Goal: Check status

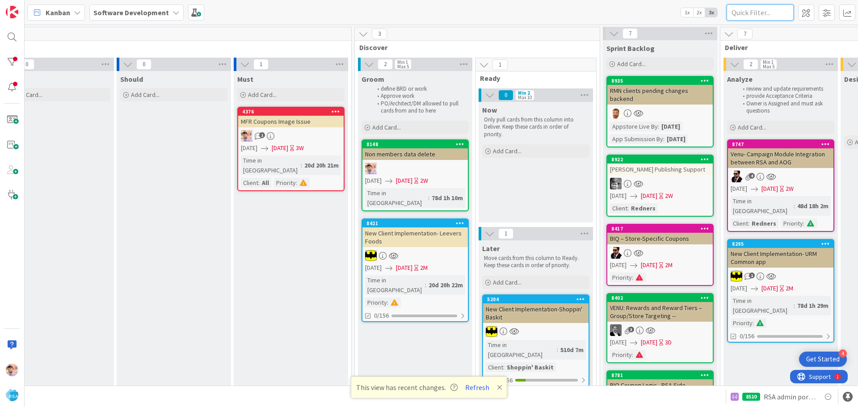
click at [758, 9] on input "text" at bounding box center [759, 12] width 67 height 16
paste input "9096"
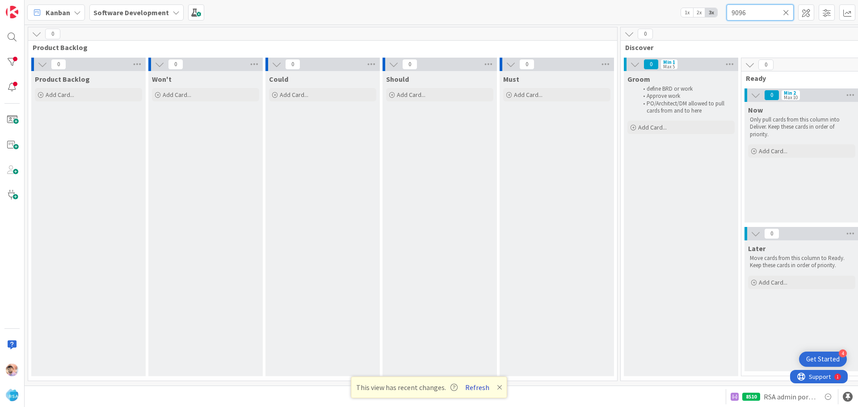
type input "9096"
click at [469, 390] on button "Refresh" at bounding box center [477, 388] width 30 height 12
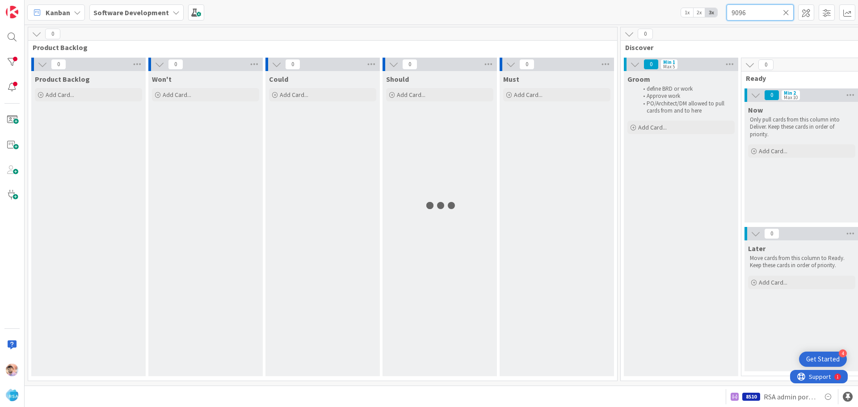
click at [770, 12] on input "9096" at bounding box center [759, 12] width 67 height 16
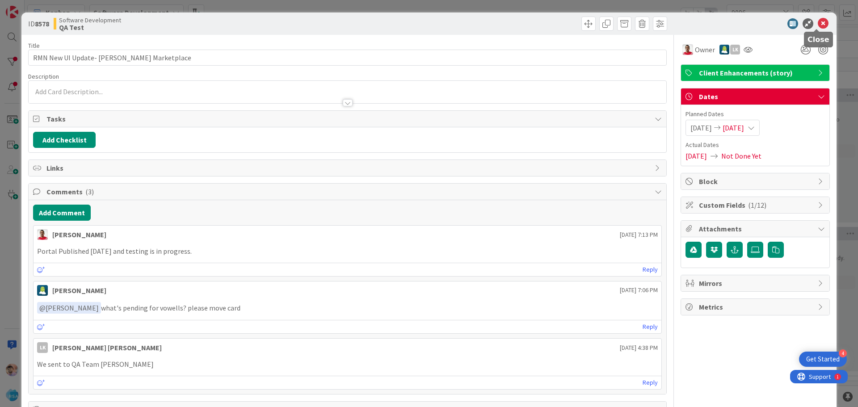
click at [818, 23] on icon at bounding box center [823, 23] width 11 height 11
